Goal: Information Seeking & Learning: Learn about a topic

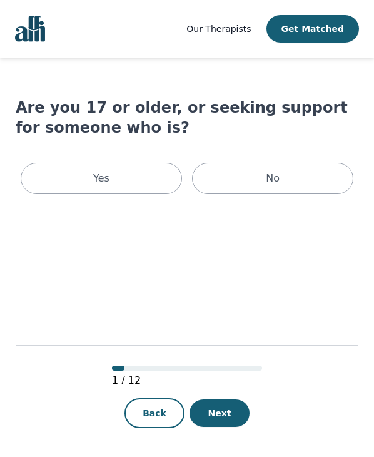
scroll to position [1, 0]
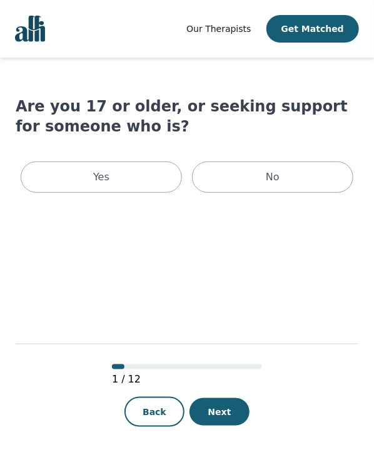
click at [243, 25] on span "Our Therapists" at bounding box center [218, 29] width 64 height 10
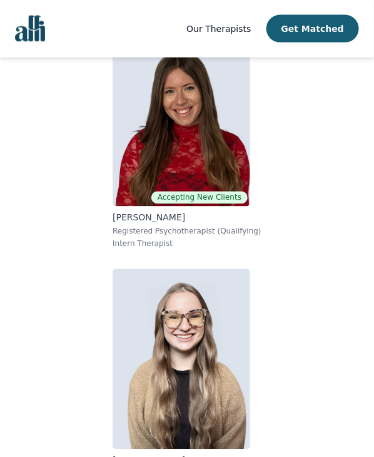
scroll to position [597, 0]
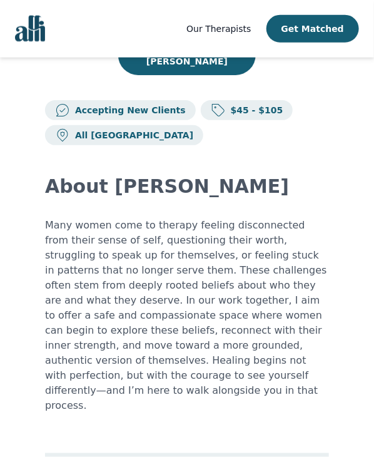
scroll to position [272, 0]
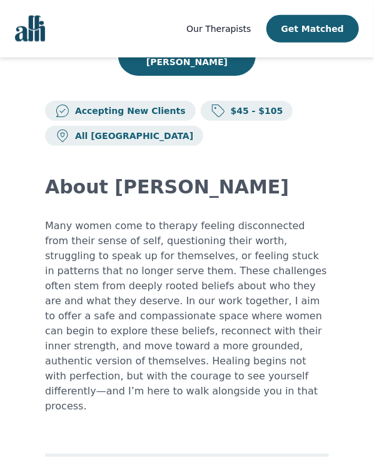
click at [257, 218] on p "Many women come to therapy feeling disconnected from their sense of self, quest…" at bounding box center [187, 315] width 284 height 195
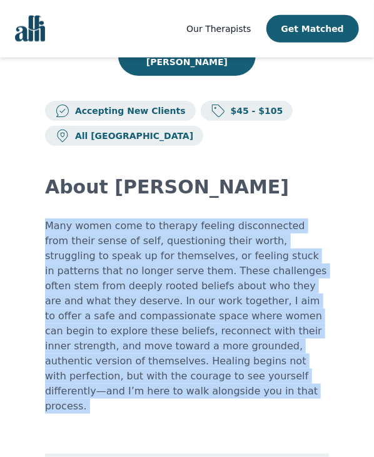
click at [257, 218] on p "Many women come to therapy feeling disconnected from their sense of self, quest…" at bounding box center [187, 315] width 284 height 195
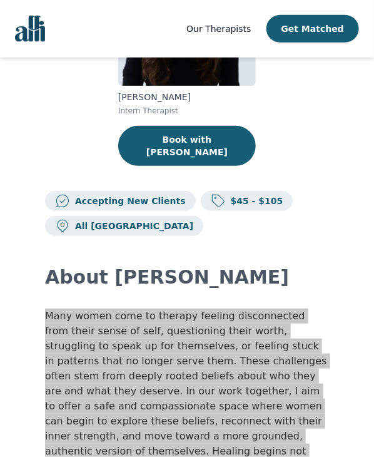
scroll to position [0, 0]
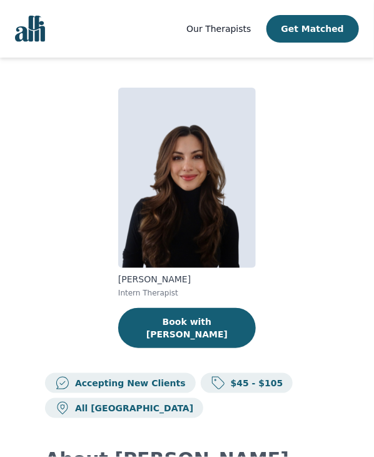
click at [33, 45] on nav "Our Therapists Get Matched" at bounding box center [187, 29] width 374 height 58
click at [33, 39] on img "Global" at bounding box center [30, 29] width 30 height 26
